Goal: Complete application form

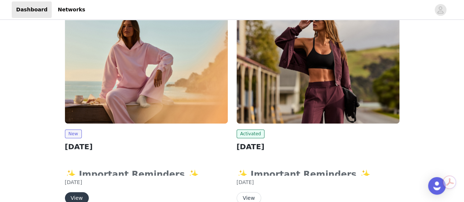
scroll to position [122, 0]
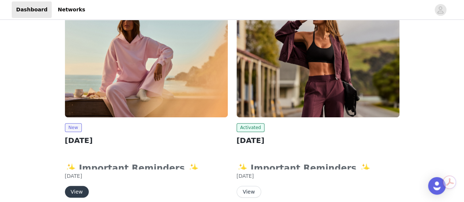
click at [76, 194] on button "View" at bounding box center [77, 192] width 24 height 12
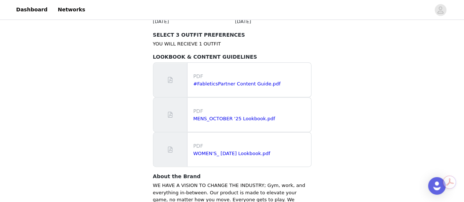
scroll to position [436, 0]
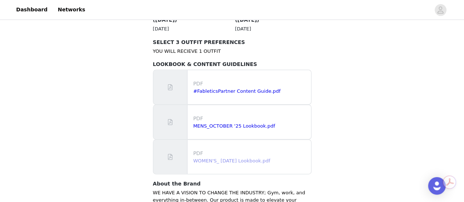
click at [216, 158] on link "WOMEN'S_ [DATE] Lookbook.pdf" at bounding box center [231, 161] width 77 height 6
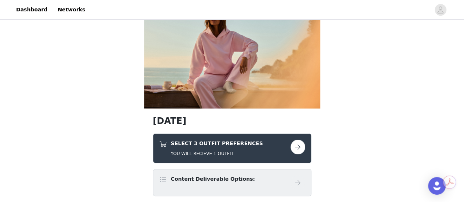
scroll to position [31, 0]
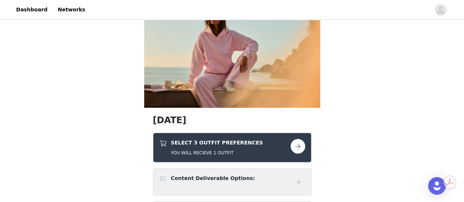
click at [297, 148] on button "button" at bounding box center [298, 146] width 15 height 15
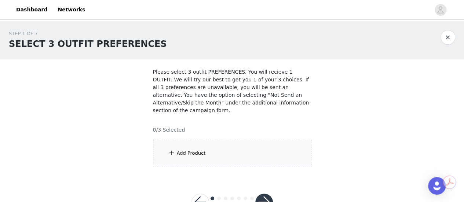
click at [265, 154] on div "Add Product" at bounding box center [232, 154] width 158 height 28
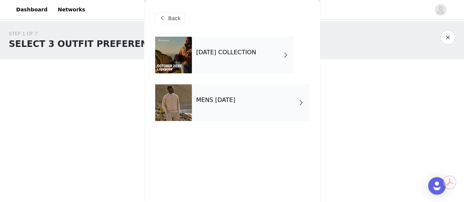
click at [249, 60] on div "[DATE] COLLECTION" at bounding box center [243, 55] width 102 height 37
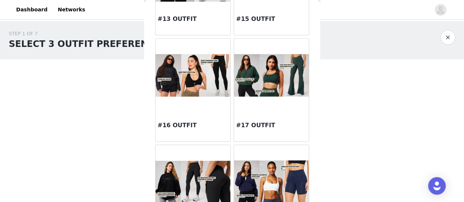
scroll to position [743, 0]
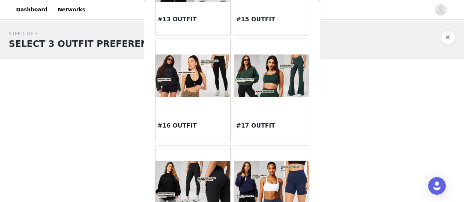
click at [189, 80] on img at bounding box center [193, 76] width 75 height 43
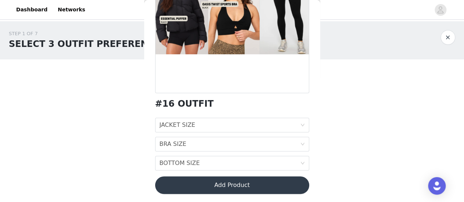
scroll to position [109, 0]
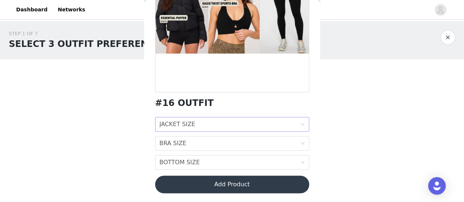
click at [220, 120] on div "JACKET SIZE JACKET SIZE" at bounding box center [230, 124] width 141 height 14
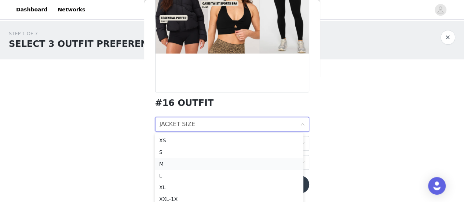
click at [207, 163] on div "M" at bounding box center [229, 164] width 140 height 8
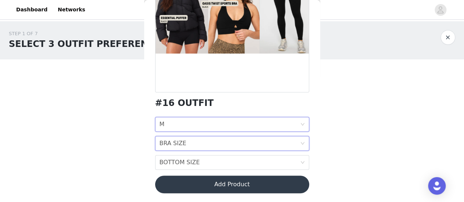
click at [206, 148] on div "BRA SIZE BRA SIZE" at bounding box center [230, 143] width 141 height 14
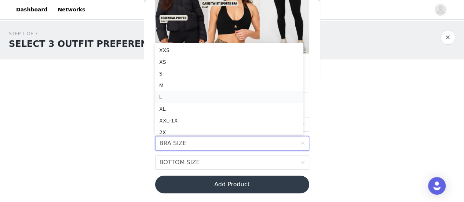
scroll to position [4, 0]
click at [183, 69] on div "S" at bounding box center [229, 70] width 140 height 8
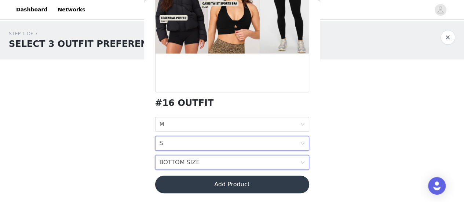
click at [186, 159] on div "BOTTOM SIZE" at bounding box center [180, 163] width 40 height 14
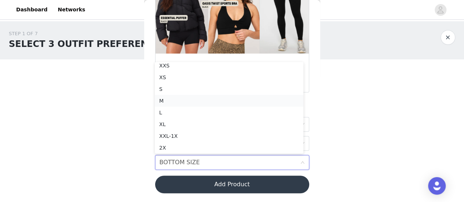
click at [186, 97] on div "M" at bounding box center [229, 101] width 140 height 8
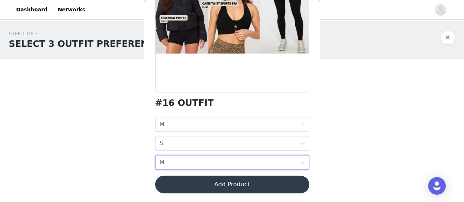
click at [214, 182] on button "Add Product" at bounding box center [232, 185] width 154 height 18
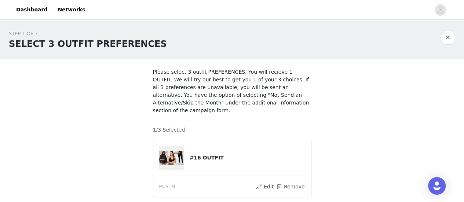
scroll to position [83, 0]
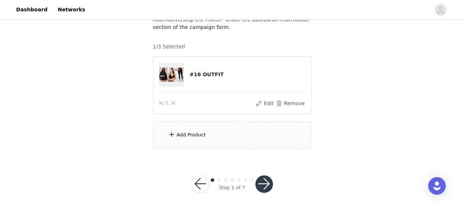
click at [215, 140] on div "Add Product" at bounding box center [232, 135] width 158 height 28
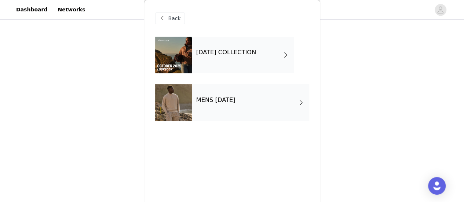
click at [250, 109] on div "MENS [DATE]" at bounding box center [250, 102] width 117 height 37
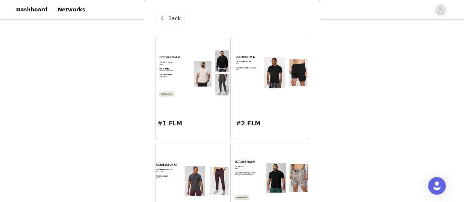
click at [260, 108] on div at bounding box center [271, 73] width 75 height 73
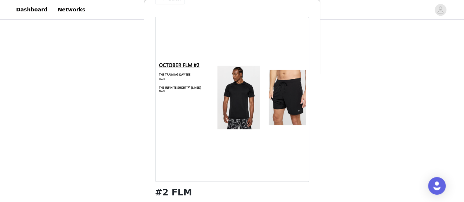
scroll to position [0, 0]
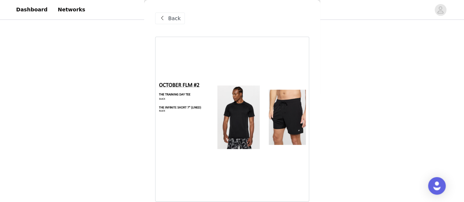
click at [167, 20] on div "Back" at bounding box center [170, 18] width 30 height 12
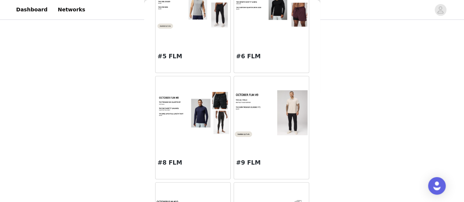
scroll to position [282, 0]
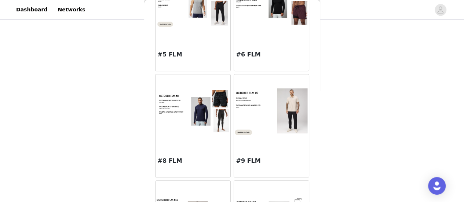
click at [269, 112] on img at bounding box center [271, 112] width 75 height 50
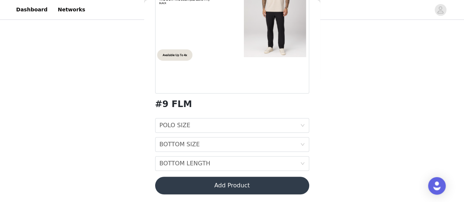
scroll to position [109, 0]
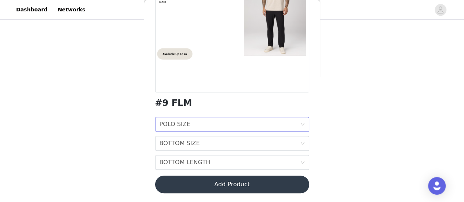
click at [234, 127] on div "POLO SIZE POLO SIZE" at bounding box center [230, 124] width 141 height 14
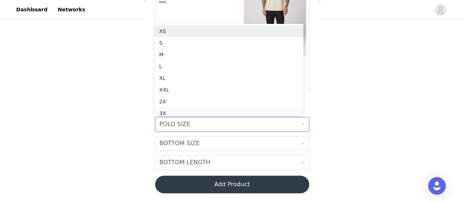
scroll to position [4, 0]
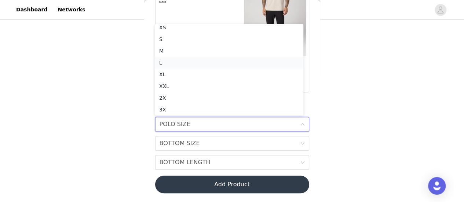
click at [197, 58] on li "L" at bounding box center [229, 63] width 149 height 12
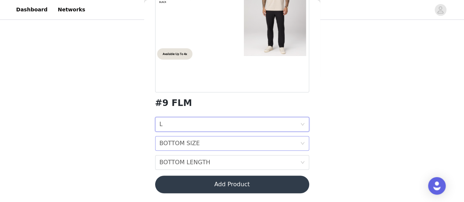
click at [192, 142] on div "BOTTOM SIZE" at bounding box center [180, 143] width 40 height 14
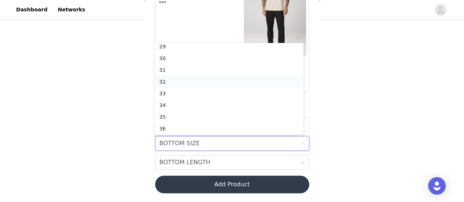
click at [176, 80] on div "32" at bounding box center [229, 82] width 140 height 8
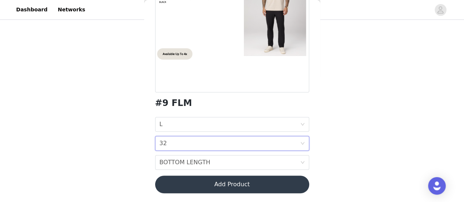
click at [182, 154] on div "POLO SIZE L BOTTOM SIZE 32 BOTTOM LENGTH BOTTOM LENGTH" at bounding box center [232, 143] width 154 height 53
click at [181, 161] on div "BOTTOM LENGTH" at bounding box center [185, 163] width 51 height 14
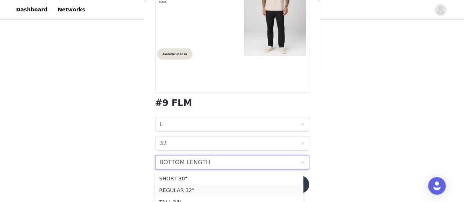
click at [185, 192] on div "REGULAR 32"" at bounding box center [229, 190] width 140 height 8
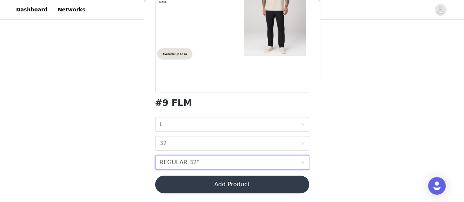
scroll to position [105, 0]
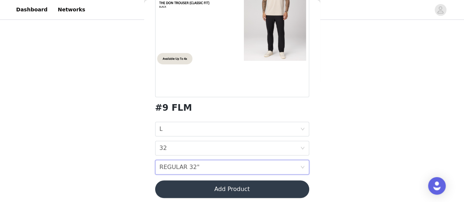
click at [227, 190] on button "Add Product" at bounding box center [232, 190] width 154 height 18
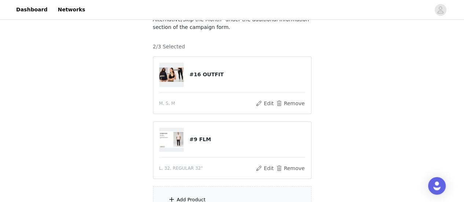
click at [205, 191] on div "Add Product" at bounding box center [232, 200] width 158 height 28
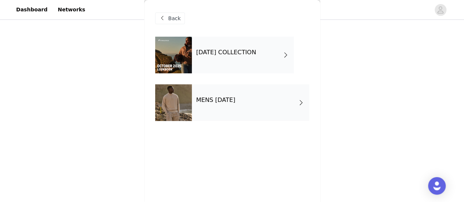
click at [264, 66] on div "[DATE] COLLECTION" at bounding box center [243, 55] width 102 height 37
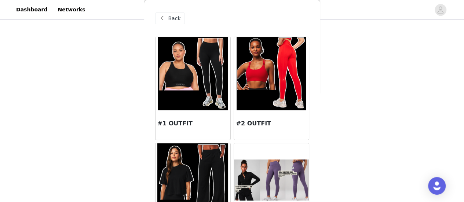
scroll to position [95, 0]
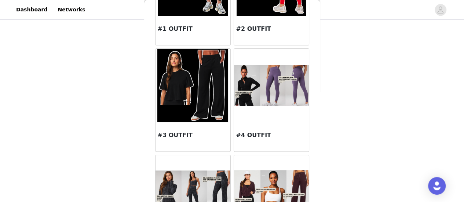
click at [203, 99] on img at bounding box center [192, 85] width 71 height 73
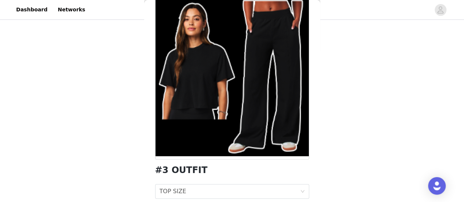
scroll to position [90, 0]
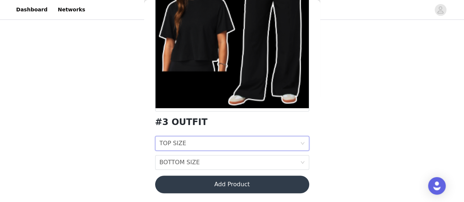
click at [194, 146] on div "TOP SIZE TOP SIZE" at bounding box center [230, 143] width 141 height 14
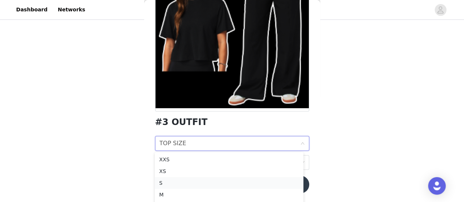
click at [186, 183] on div "S" at bounding box center [229, 183] width 140 height 8
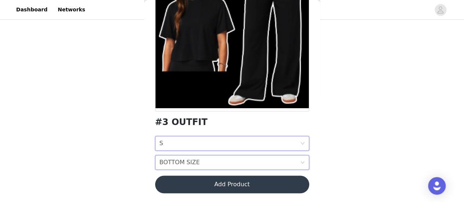
click at [187, 160] on div "BOTTOM SIZE" at bounding box center [180, 163] width 40 height 14
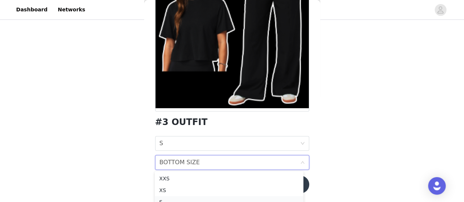
click at [183, 201] on div "S" at bounding box center [229, 202] width 140 height 8
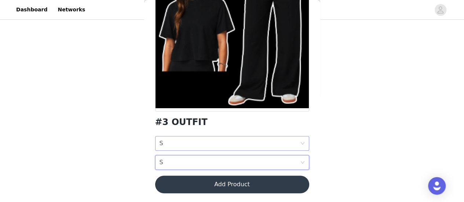
click at [189, 145] on div "TOP SIZE S" at bounding box center [230, 143] width 141 height 14
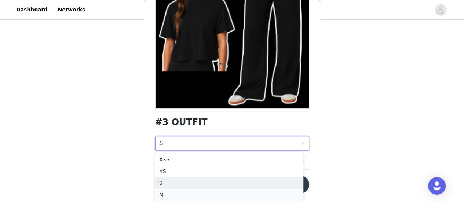
click at [184, 194] on div "M" at bounding box center [229, 195] width 140 height 8
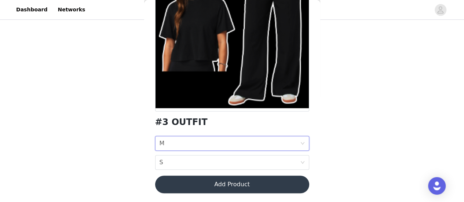
click at [202, 185] on button "Add Product" at bounding box center [232, 185] width 154 height 18
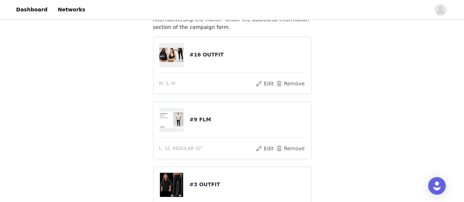
scroll to position [165, 0]
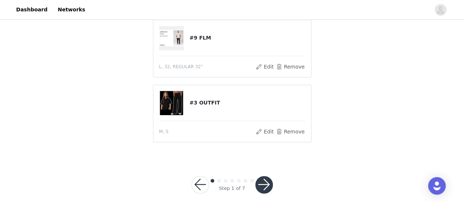
click at [267, 178] on button "button" at bounding box center [264, 185] width 18 height 18
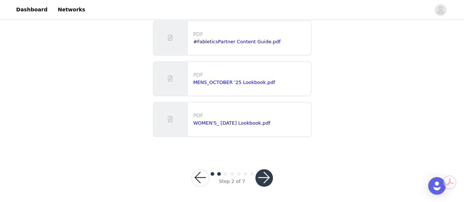
scroll to position [421, 0]
click at [263, 180] on button "button" at bounding box center [264, 177] width 18 height 18
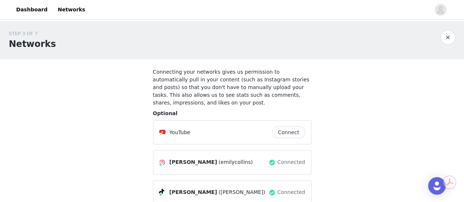
scroll to position [61, 0]
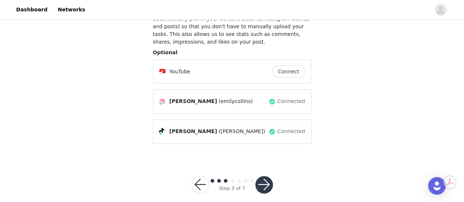
click at [266, 181] on button "button" at bounding box center [264, 185] width 18 height 18
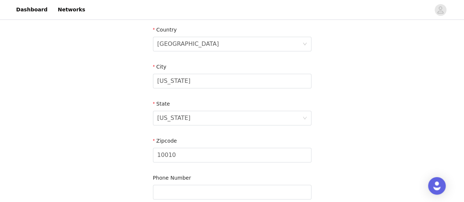
scroll to position [298, 0]
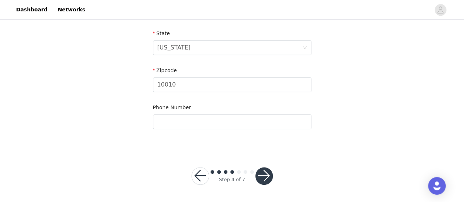
click at [266, 181] on button "button" at bounding box center [264, 176] width 18 height 18
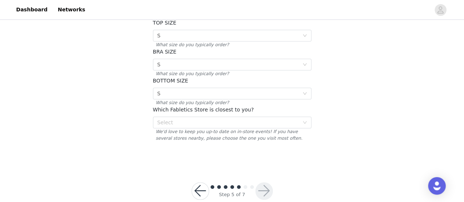
scroll to position [192, 0]
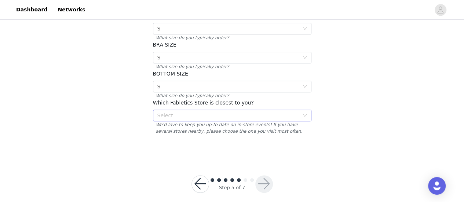
click at [255, 112] on div "Select" at bounding box center [228, 115] width 142 height 7
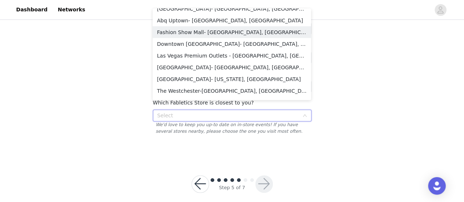
scroll to position [838, 0]
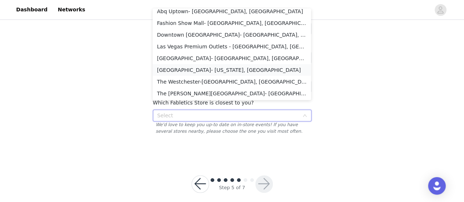
click at [238, 71] on li "[GEOGRAPHIC_DATA]- [US_STATE], [GEOGRAPHIC_DATA]" at bounding box center [232, 70] width 158 height 12
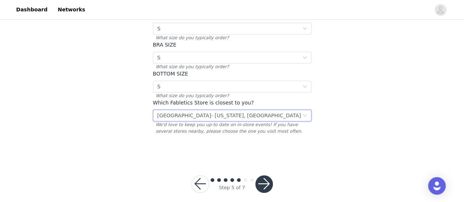
click at [262, 178] on button "button" at bounding box center [264, 184] width 18 height 18
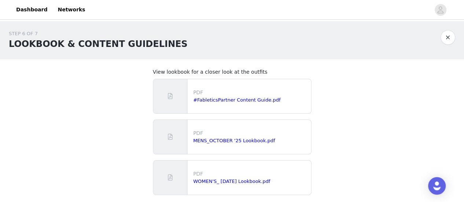
scroll to position [59, 0]
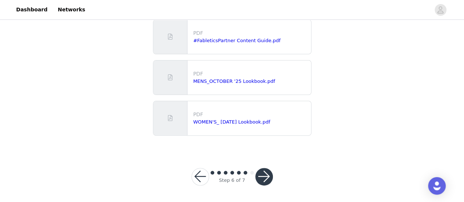
click at [265, 175] on button "button" at bounding box center [264, 177] width 18 height 18
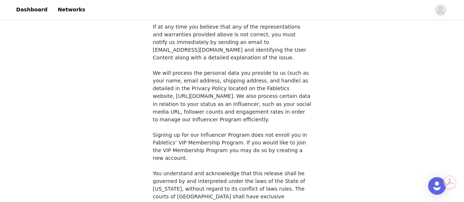
scroll to position [614, 0]
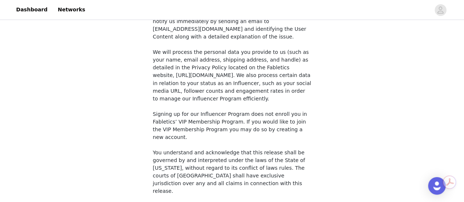
checkbox input "true"
